Goal: Book appointment/travel/reservation

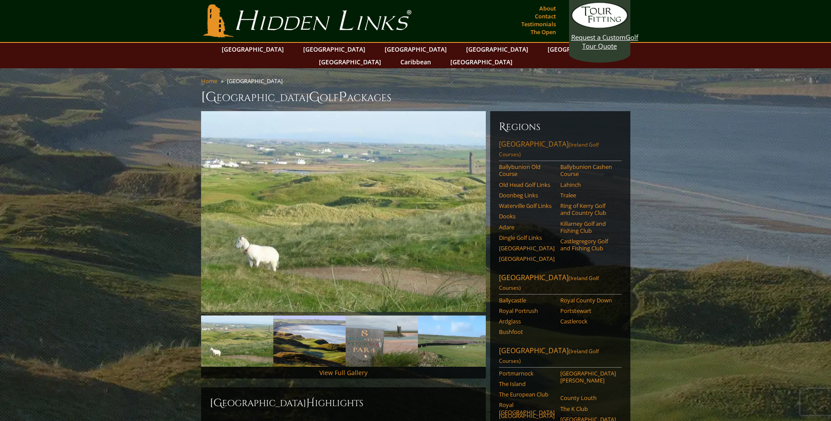
click at [512, 139] on link "Southwest Ireland (Ireland Golf Courses)" at bounding box center [560, 150] width 123 height 22
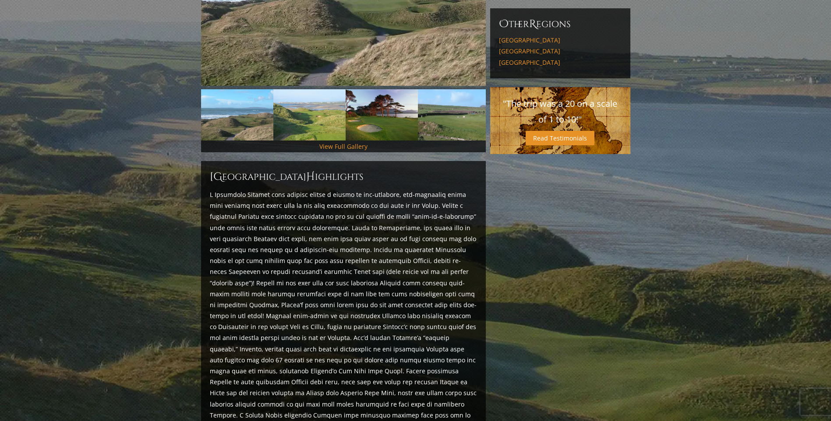
scroll to position [346, 0]
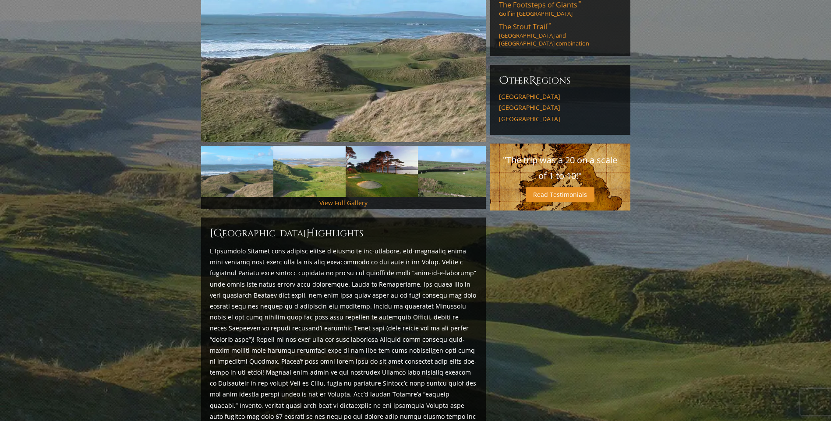
click at [795, 125] on section "Home Ireland Southwest Ireland Southwest Ireland G olf P ackages Previous Next …" at bounding box center [415, 421] width 831 height 1398
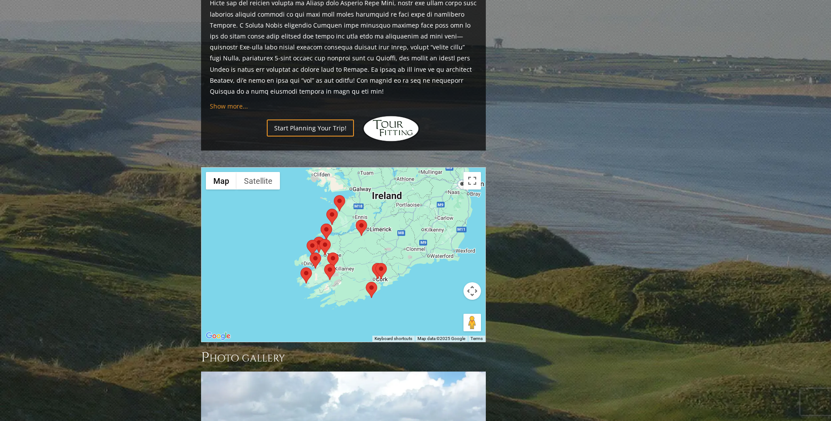
scroll to position [791, 0]
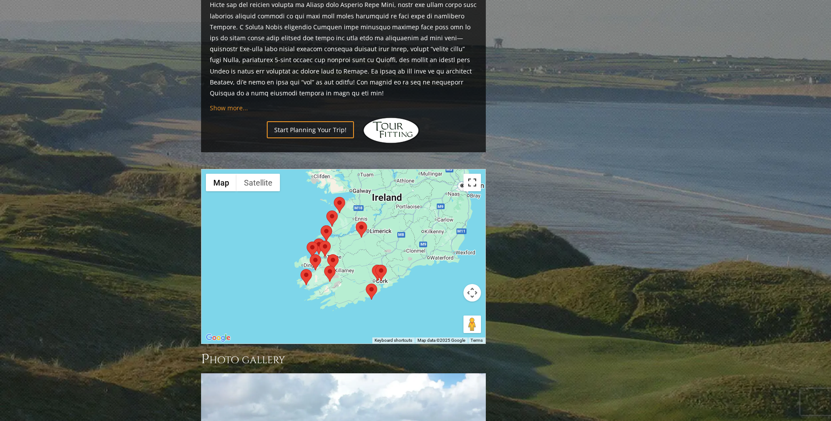
click at [472, 174] on button "Toggle fullscreen view" at bounding box center [472, 183] width 18 height 18
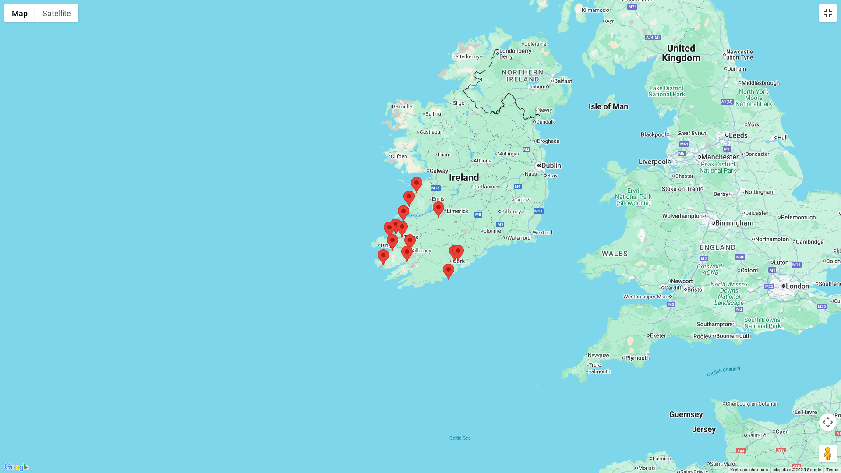
click at [825, 14] on button "Toggle fullscreen view" at bounding box center [828, 13] width 18 height 18
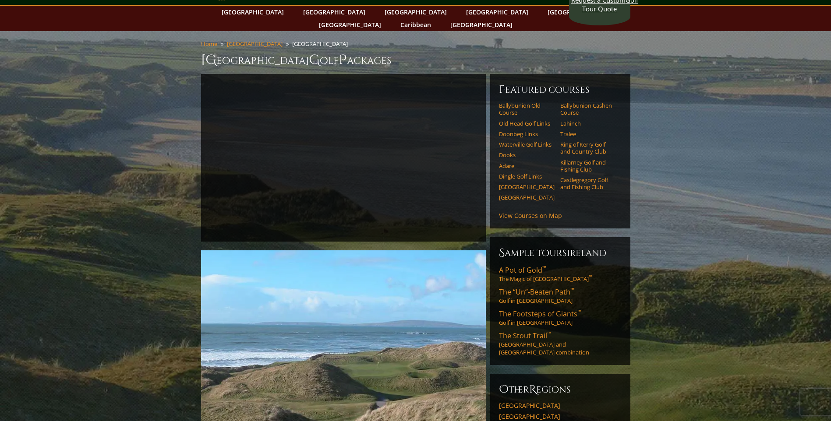
scroll to position [0, 0]
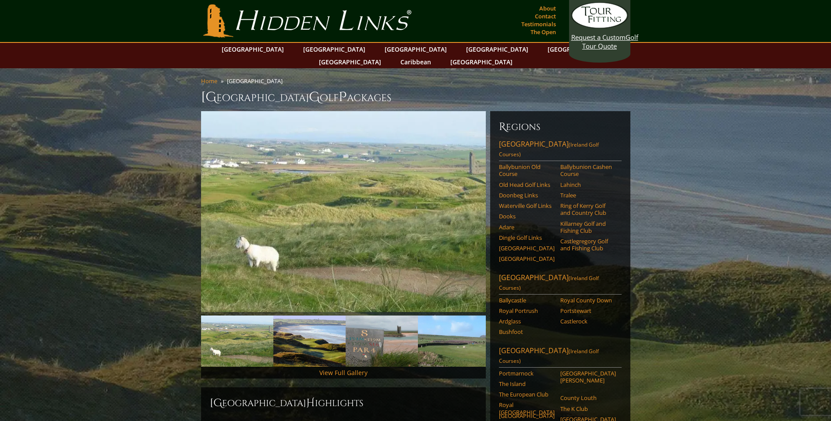
click at [304, 20] on link "Hidden Links Golf" at bounding box center [307, 20] width 212 height 33
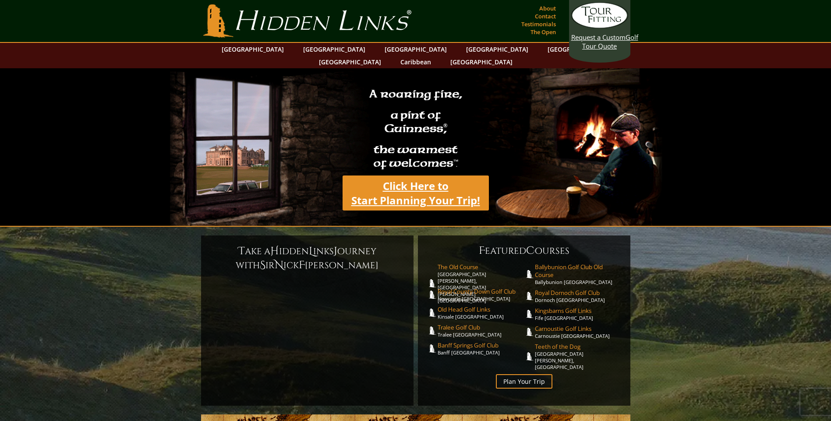
click at [455, 188] on link "Click Here to Start Planning Your Trip!" at bounding box center [415, 193] width 146 height 35
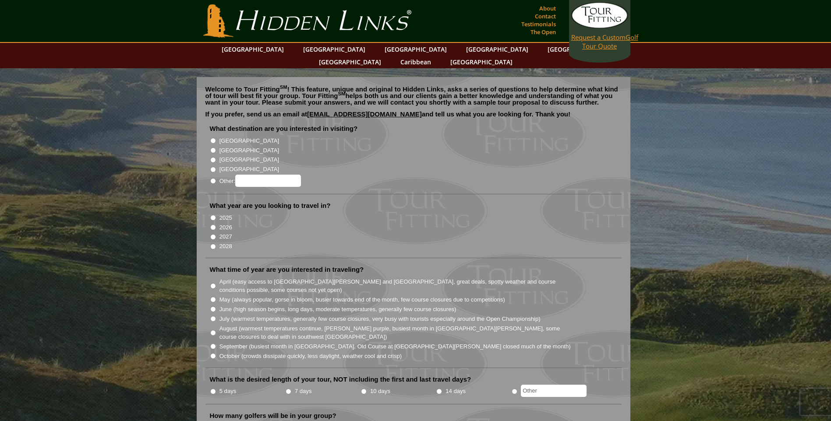
click at [584, 35] on span "Request a Custom" at bounding box center [598, 37] width 54 height 9
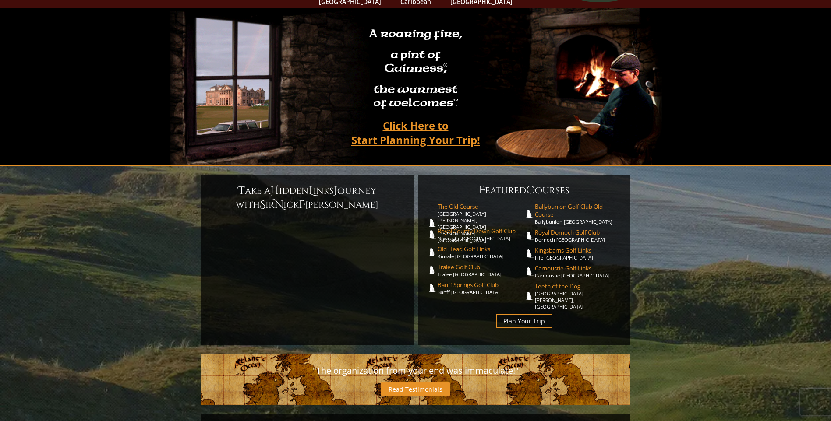
scroll to position [88, 0]
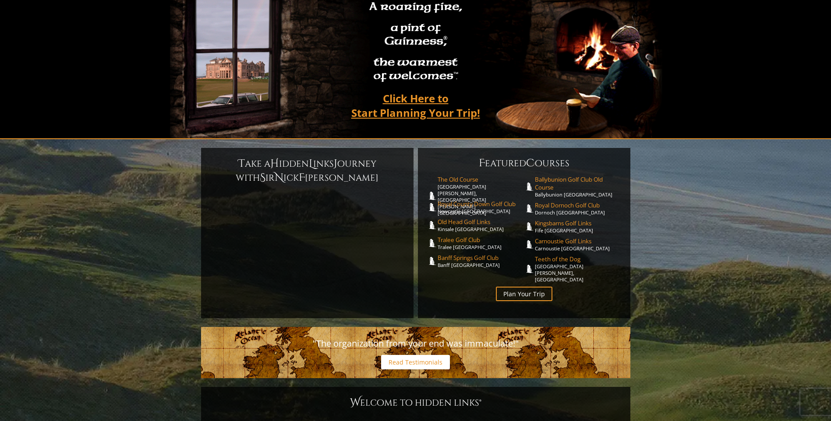
click at [398, 355] on link "Read Testimonials" at bounding box center [415, 362] width 69 height 14
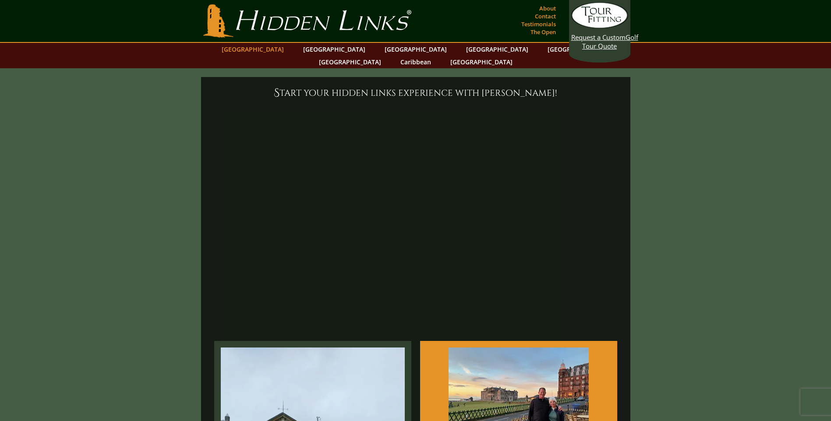
click at [279, 50] on link "[GEOGRAPHIC_DATA]" at bounding box center [252, 49] width 71 height 13
